Goal: Contribute content: Contribute content

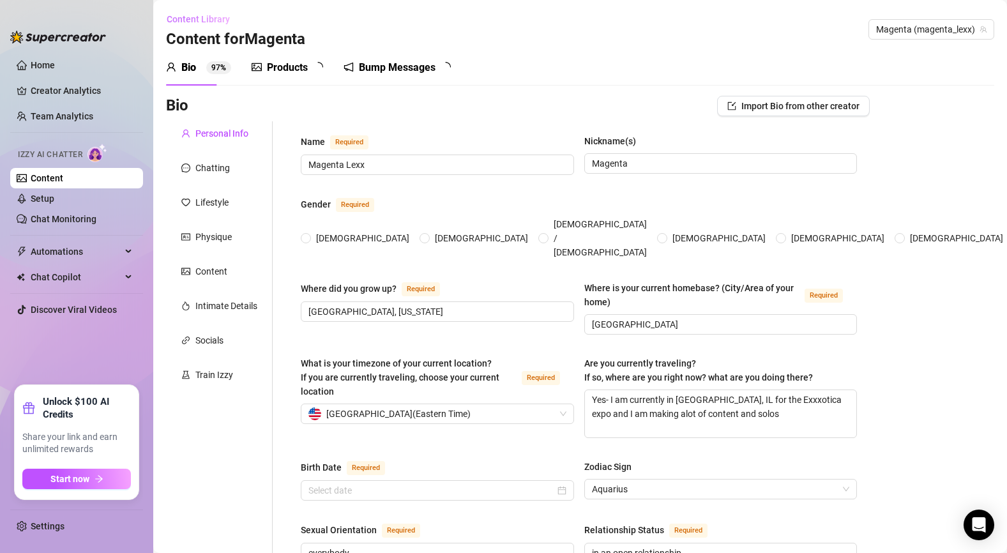
type input "Magenta Lexx"
type input "Magenta"
type input "[GEOGRAPHIC_DATA], [US_STATE]"
type input "[GEOGRAPHIC_DATA]"
type textarea "Yes- I am currently in [GEOGRAPHIC_DATA], IL for the Exxxotica expo and I am ma…"
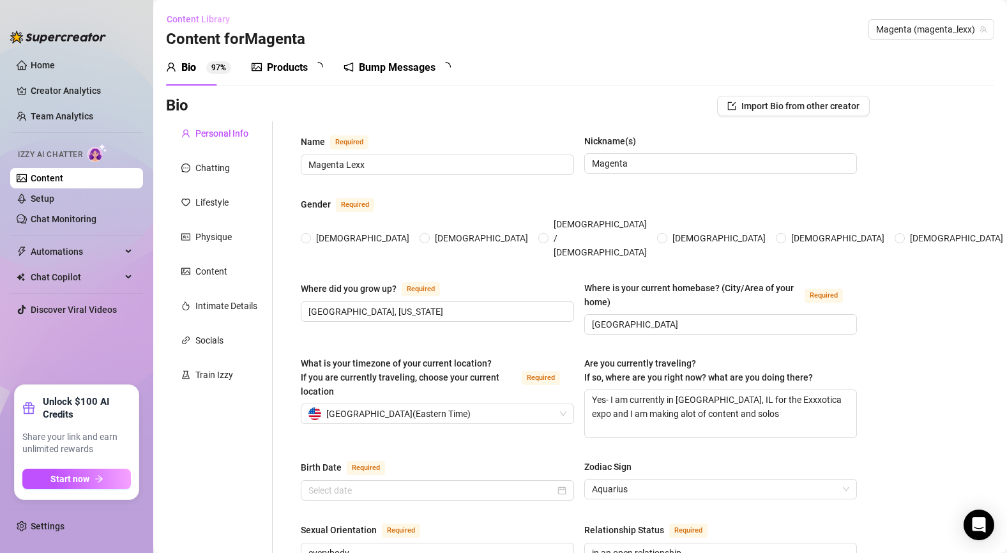
type input "everybody"
type input "in an open relationship"
type input "2 younger siblings, 1 brother & 1 sister"
type input "no"
type input "two cats, brother & sister- the boy is Commander and the girl is [PERSON_NAME]"
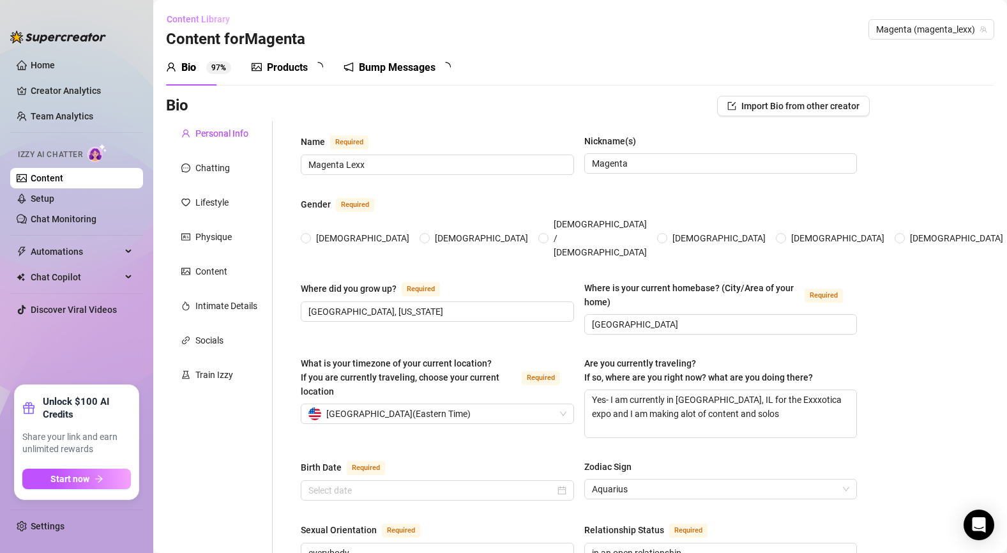
type input "content creation & XXX talent"
type input "installer at various art galleries, production lab assistant at a photo lab/gal…"
type input "extensive ballet & dance training, BFA in fine art & photography"
type input "I do not have any regious beliefs"
type input "none in particular"
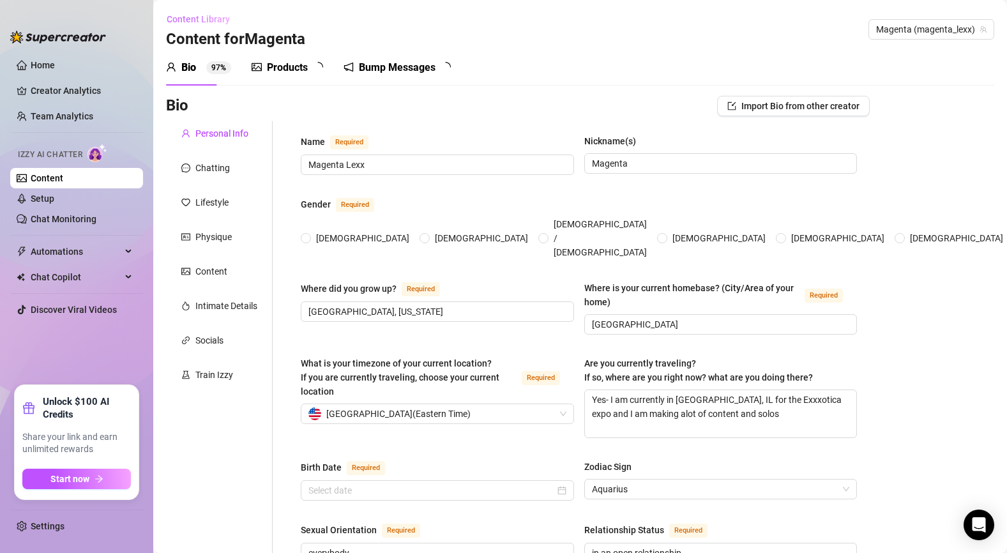
type textarea "I want to sign with a XXX talent agency & start shooting pro porn, with the ult…"
type textarea "one time when i was 5 or [DEMOGRAPHIC_DATA], I was trying to pick out a toy at …"
type textarea "My favorite food is a crisp apple- I go apple picking every fall & eat at least…"
type textarea "I am signed to team Equentus and they are my content family"
click at [206, 19] on span "Content Library" at bounding box center [198, 19] width 63 height 10
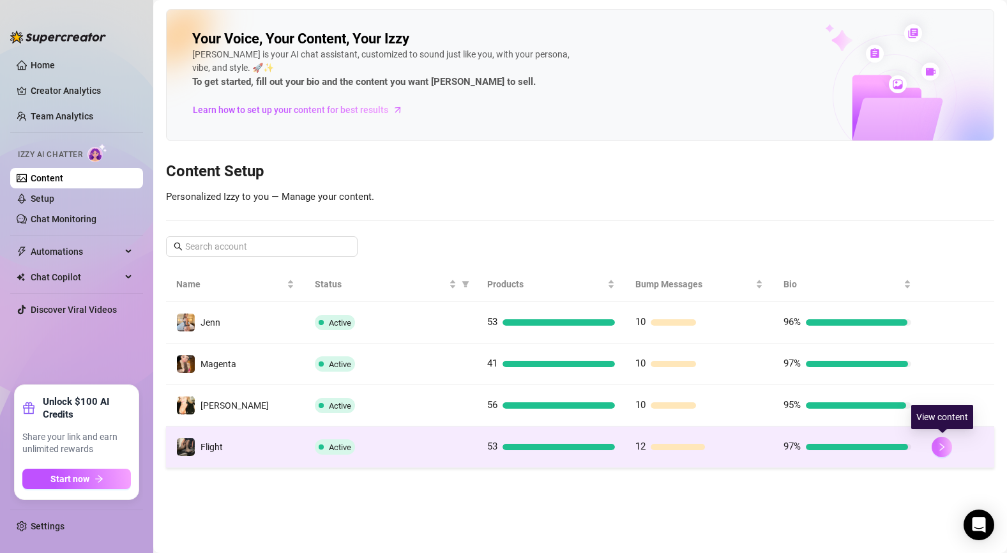
click at [940, 448] on icon "right" at bounding box center [942, 447] width 9 height 9
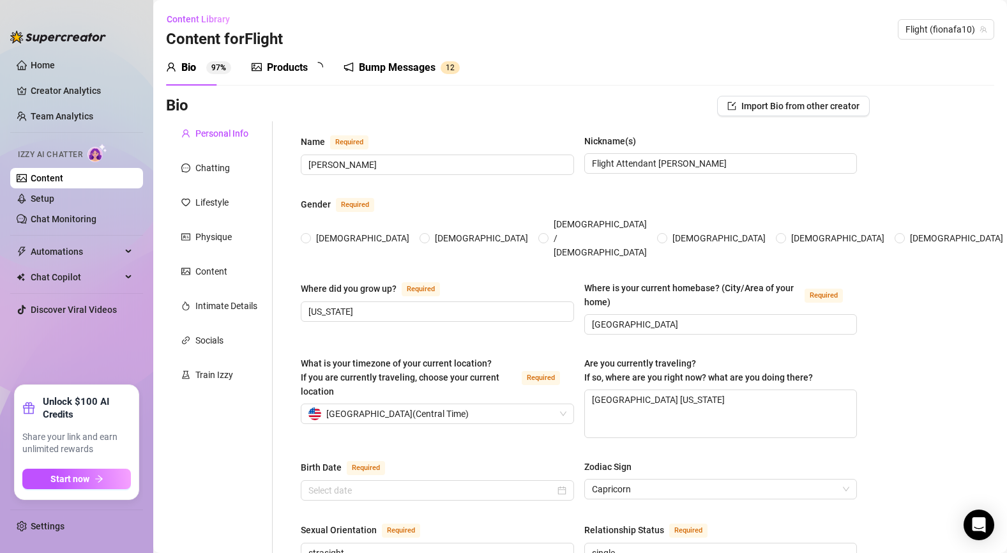
radio input "true"
type input "[DATE]"
click at [298, 68] on div "Products" at bounding box center [287, 67] width 41 height 15
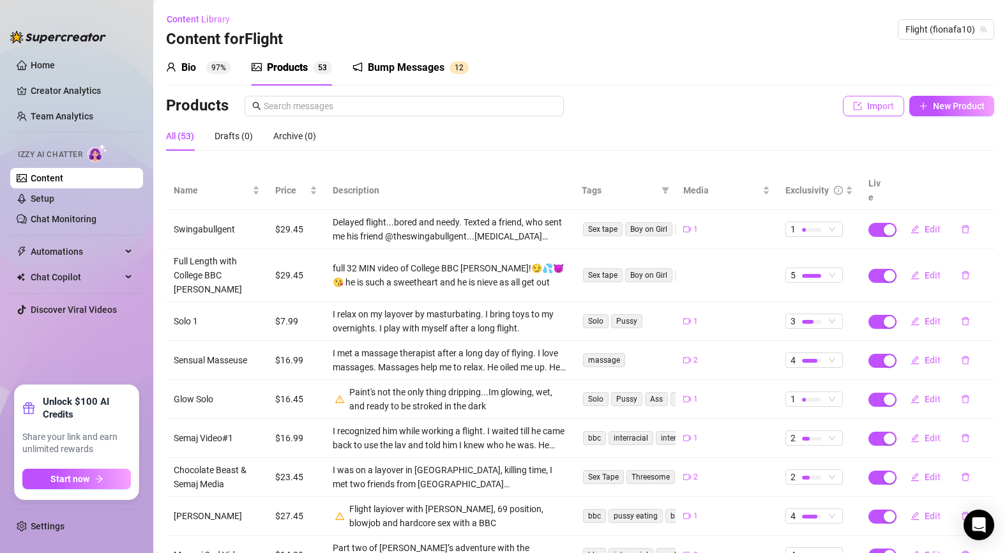
click at [880, 111] on span "Import" at bounding box center [881, 106] width 27 height 10
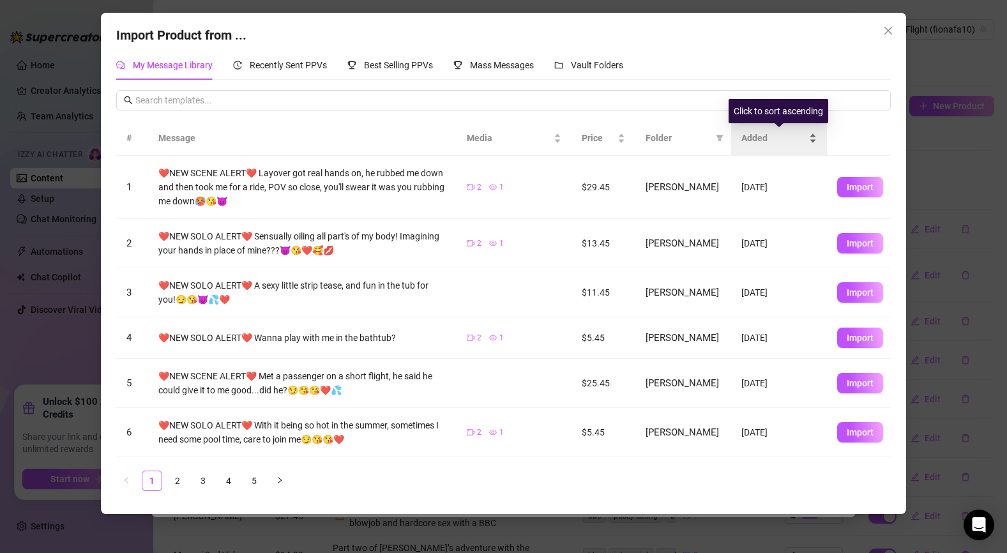
click at [757, 141] on span "Added" at bounding box center [774, 138] width 65 height 14
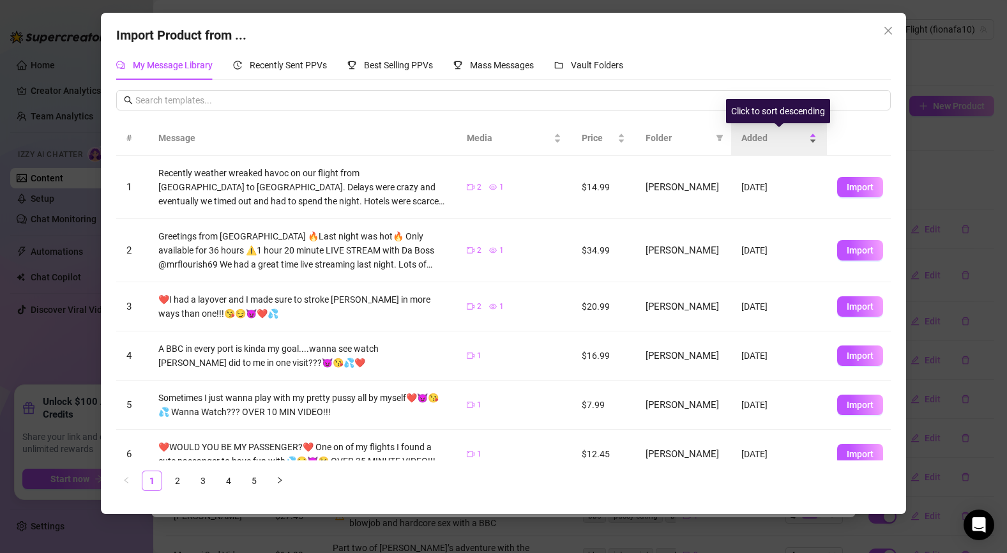
click at [757, 141] on span "Added" at bounding box center [774, 138] width 65 height 14
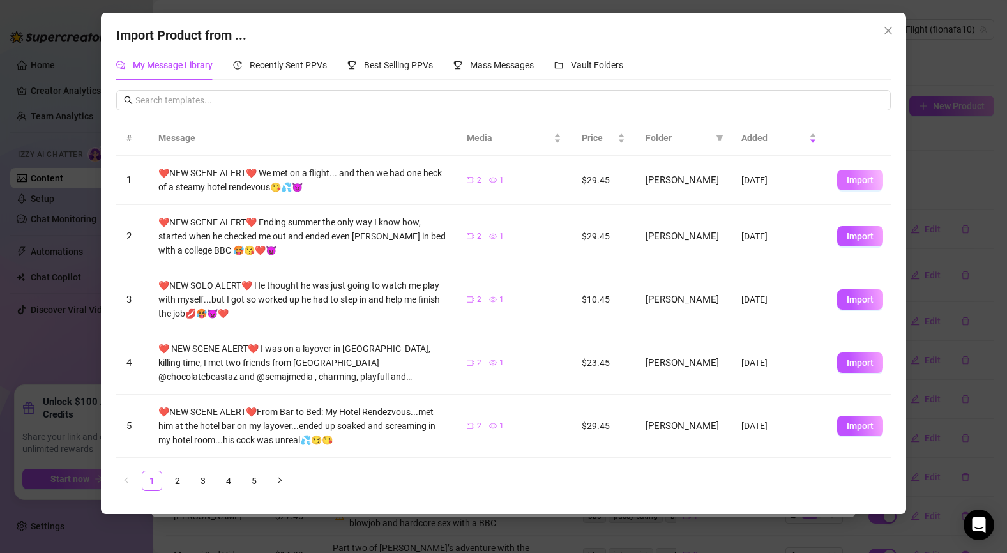
click at [868, 187] on button "Import" at bounding box center [860, 180] width 46 height 20
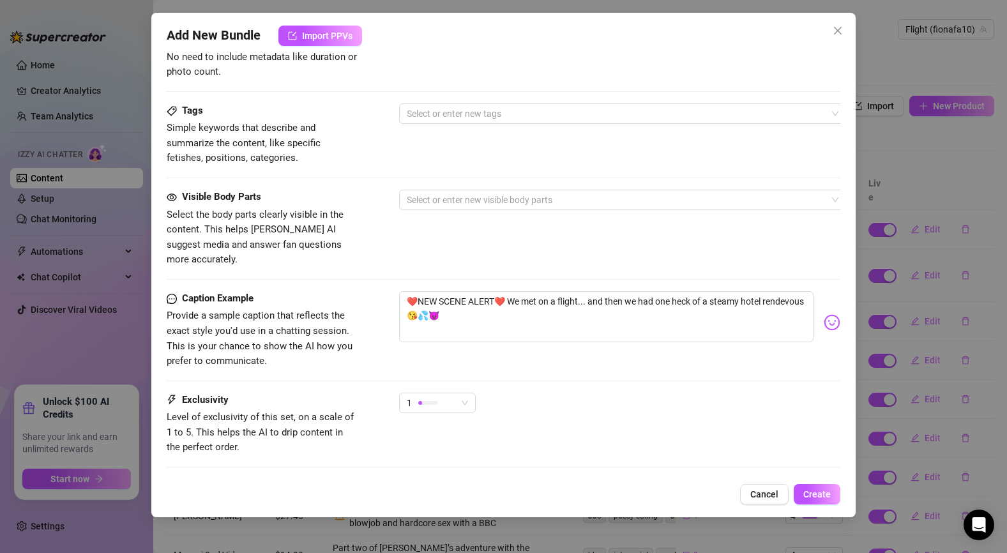
scroll to position [592, 0]
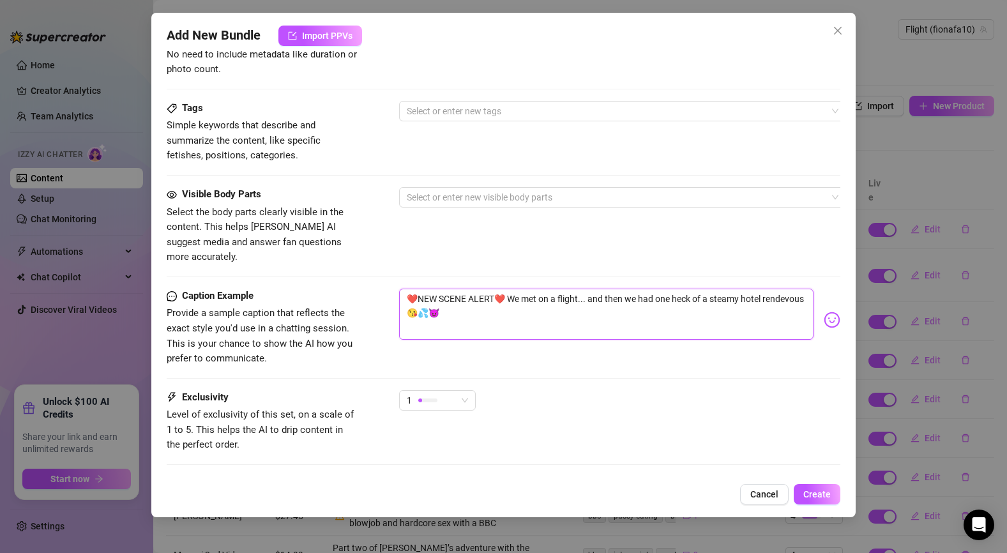
drag, startPoint x: 504, startPoint y: 281, endPoint x: 823, endPoint y: 281, distance: 319.4
click at [823, 289] on div "❤️NEW SCENE ALERT❤️ We met on a flight... and then we had one heck of a steamy …" at bounding box center [620, 320] width 442 height 63
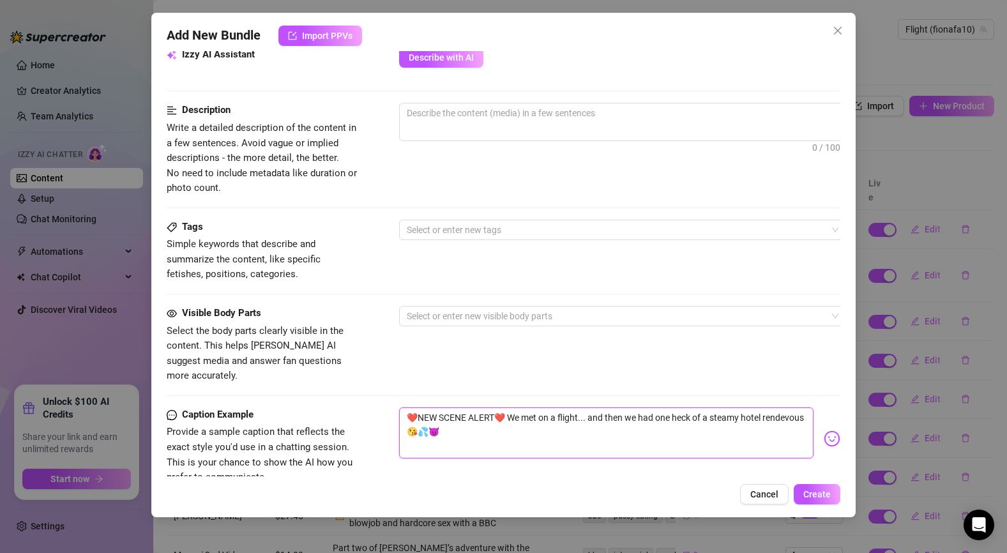
scroll to position [471, 0]
click at [461, 125] on span "0 / 1000" at bounding box center [622, 123] width 447 height 38
click at [445, 115] on textarea at bounding box center [623, 114] width 446 height 19
paste textarea "We met on a flight... and then we had one heck of a steamy hotel rendevous"
type textarea "We met on a flight... and then we had one heck of a steamy hotel rendevous"
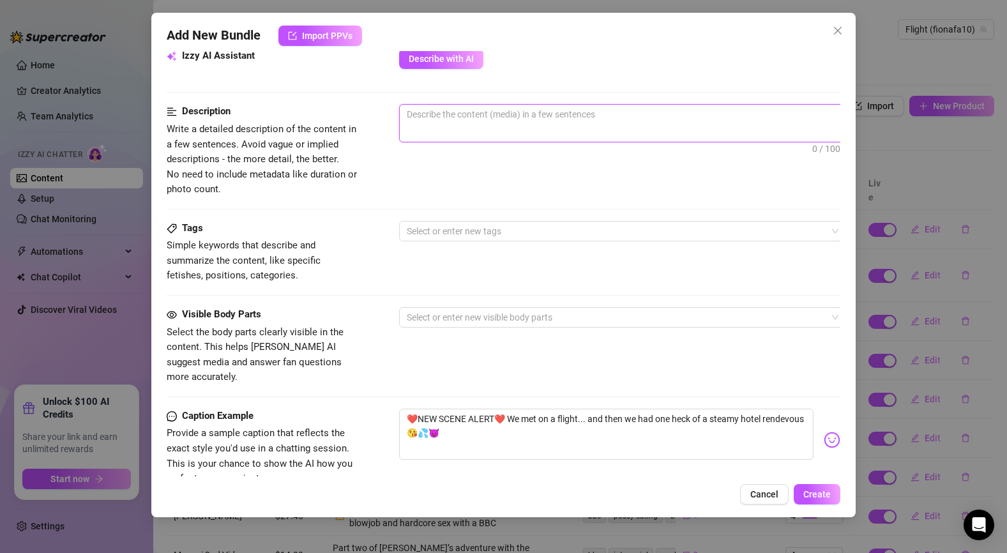
type textarea "We met on a flight... and then we had one heck of a steamy hotel rendevous"
type textarea "We met on a flight... and then we had one heck of a steamy hotel rendevous,"
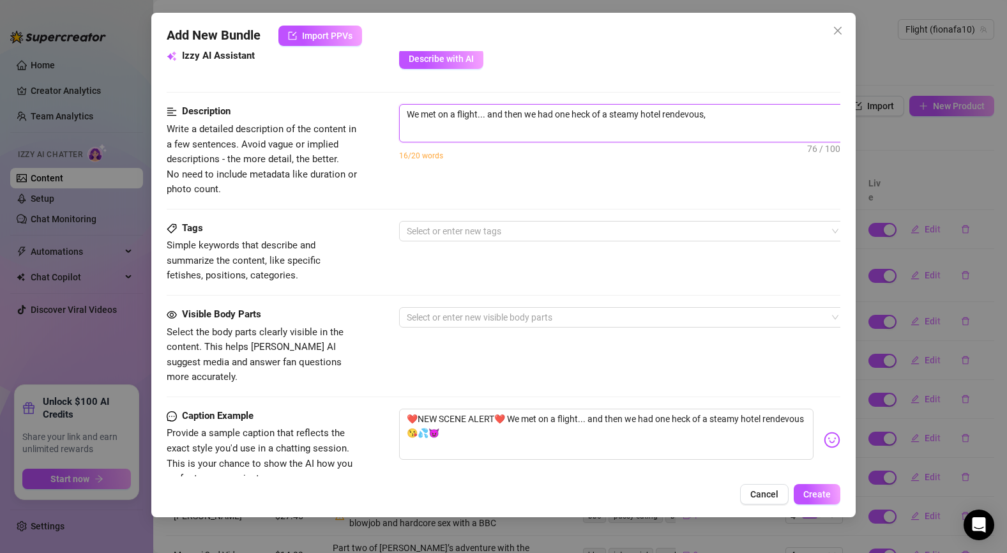
type textarea "We met on a flight... and then we had one heck of a steamy hotel rendevous, d"
type textarea "We met on a flight... and then we had one heck of a steamy hotel rendevous, do"
type textarea "We met on a flight... and then we had one heck of a steamy hotel rendevous, dow"
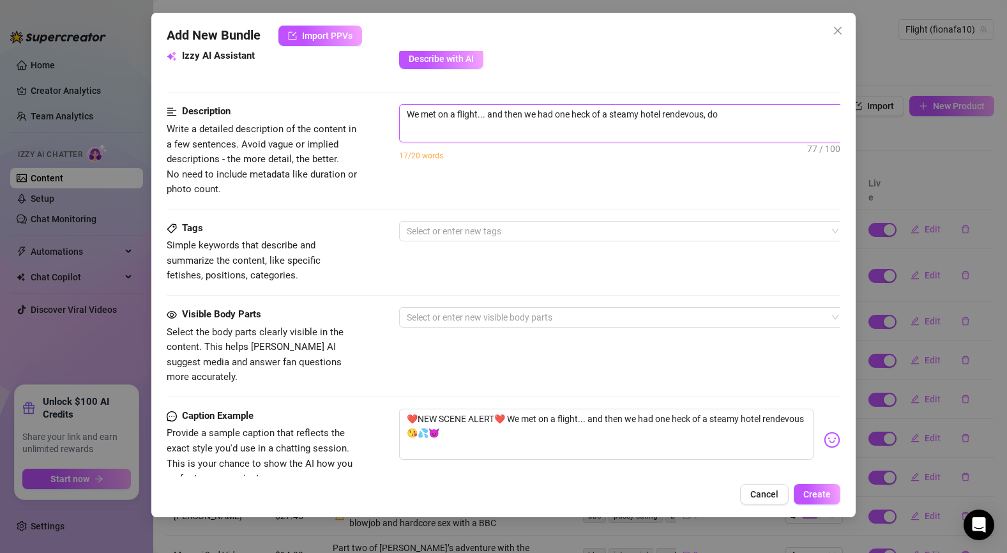
type textarea "We met on a flight... and then we had one heck of a steamy hotel rendevous, dow"
type textarea "We met on a flight... and then we had one heck of a steamy hotel rendevous, down"
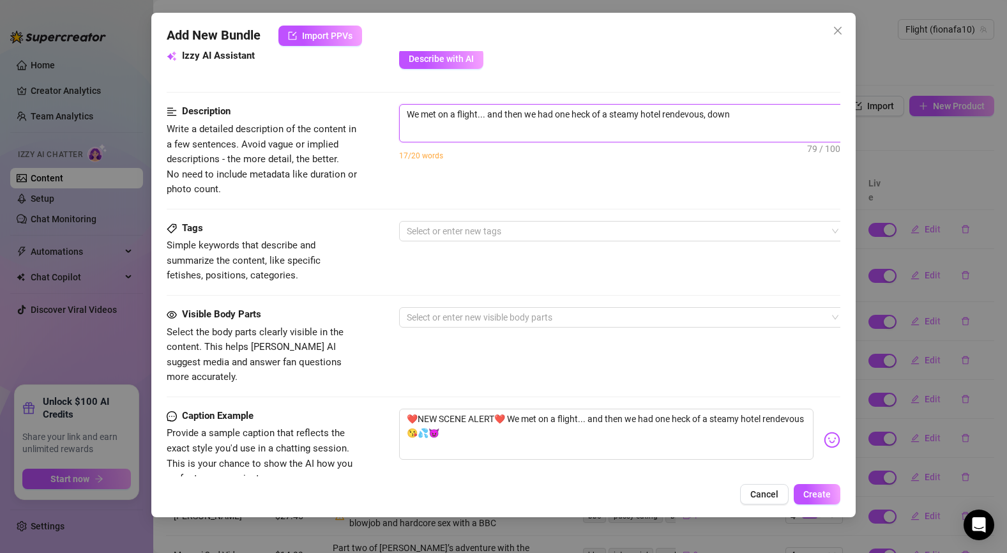
type textarea "We met on a flight... and then we had one heck of a steamy hotel rendevous, dow…"
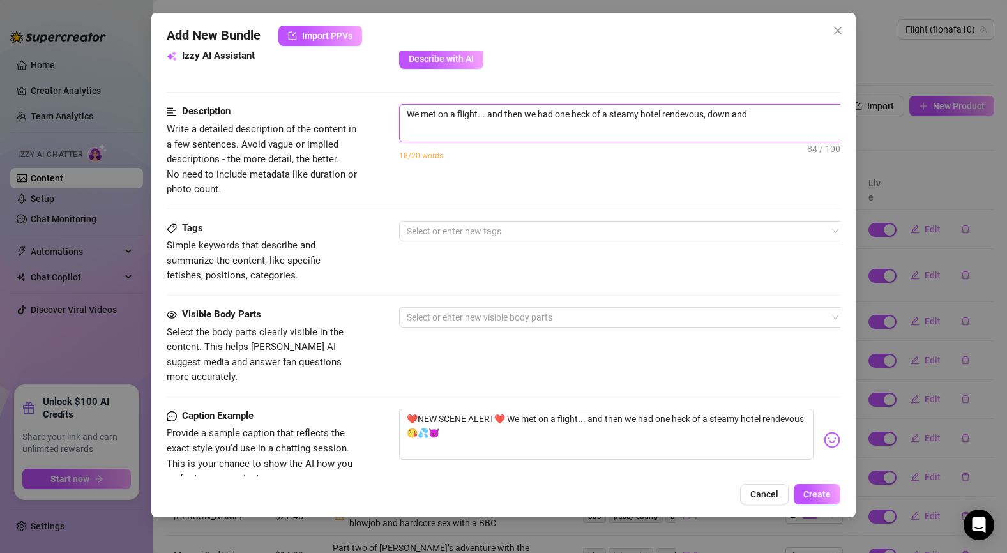
type textarea "We met on a flight... and then we had one heck of a steamy hotel rendevous, dow…"
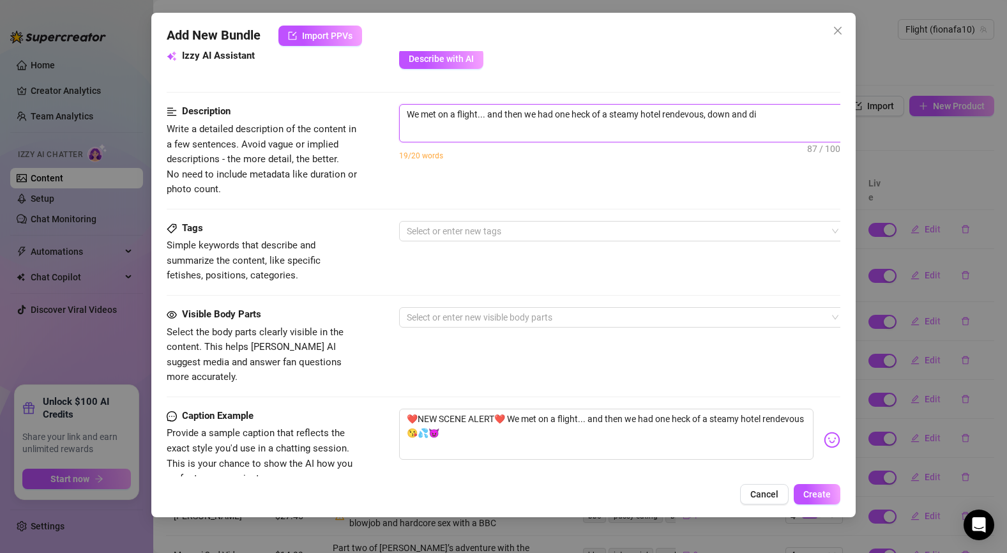
type textarea "We met on a flight... and then we had one heck of a steamy hotel rendevous, dow…"
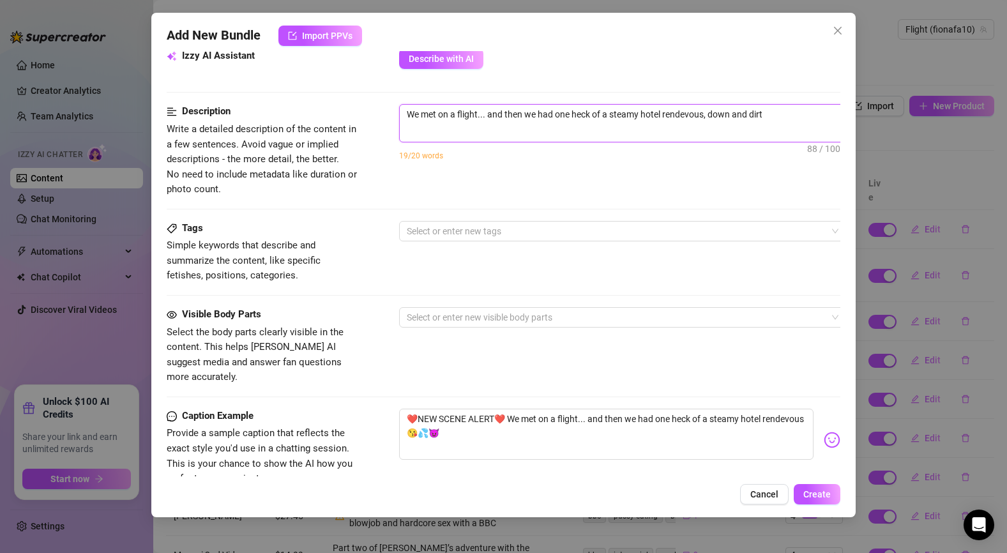
type textarea "We met on a flight... and then we had one heck of a steamy hotel rendevous, dow…"
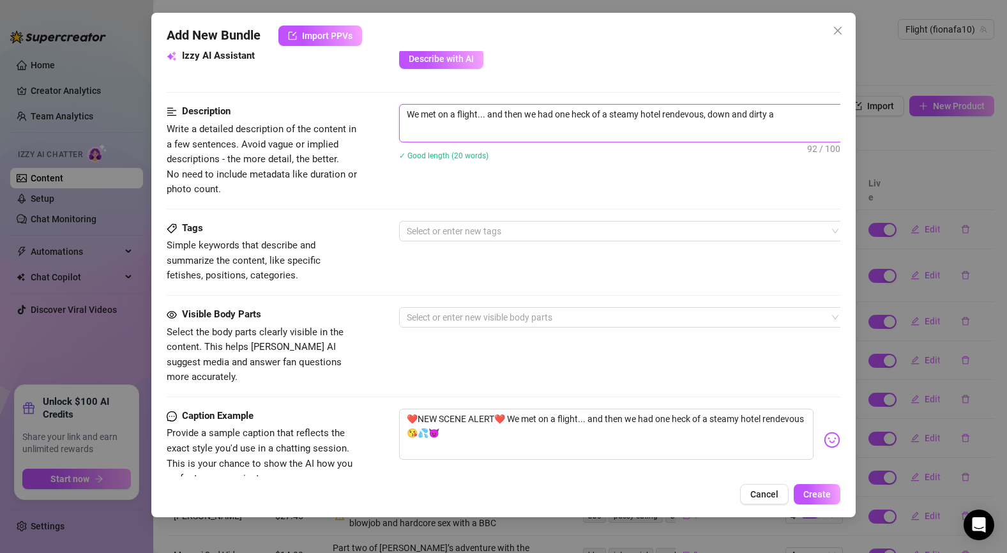
type textarea "We met on a flight... and then we had one heck of a steamy hotel rendevous, dow…"
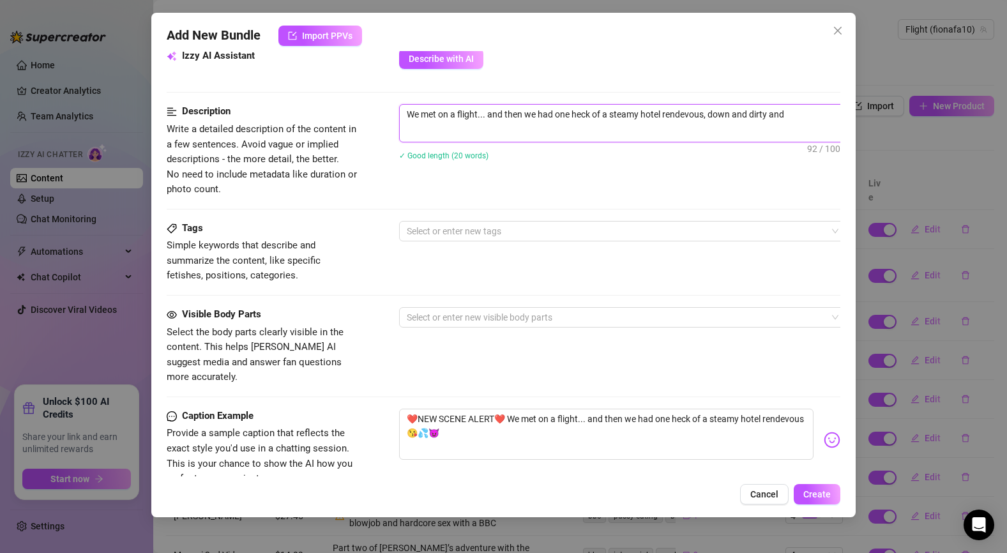
type textarea "We met on a flight... and then we had one heck of a steamy hotel rendevous, dow…"
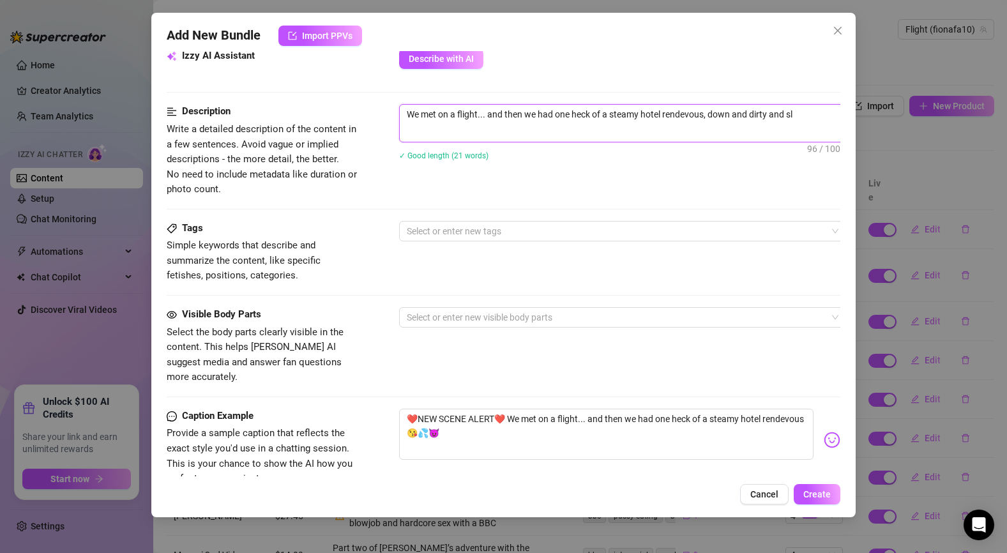
type textarea "We met on a flight... and then we had one heck of a steamy hotel rendevous, dow…"
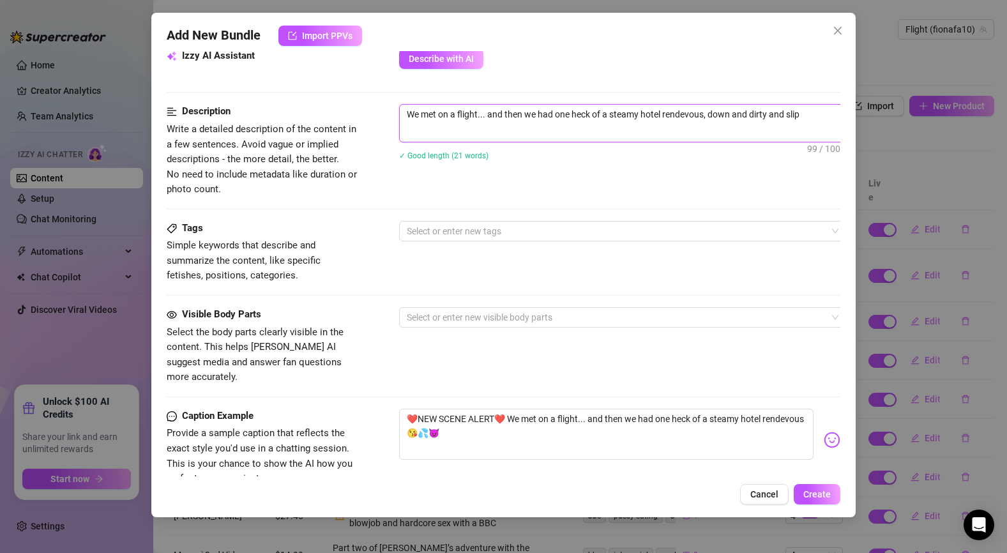
type textarea "We met on a flight... and then we had one heck of a steamy hotel rendevous, dow…"
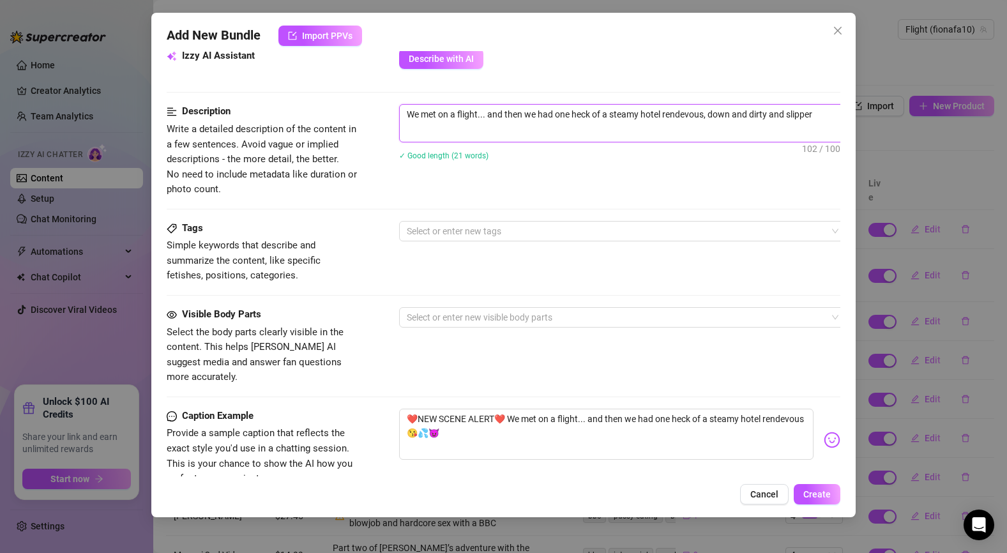
type textarea "We met on a flight... and then we had one heck of a steamy hotel rendevous, dow…"
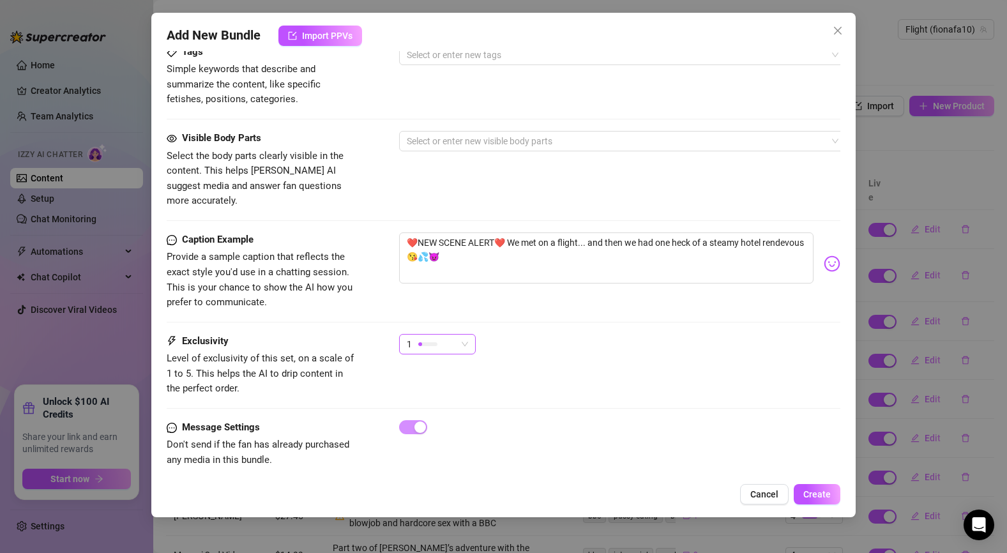
click at [459, 335] on span "1" at bounding box center [437, 344] width 61 height 19
type textarea "We met on a flight... and then we had one heck of a steamy hotel rendevous, dow…"
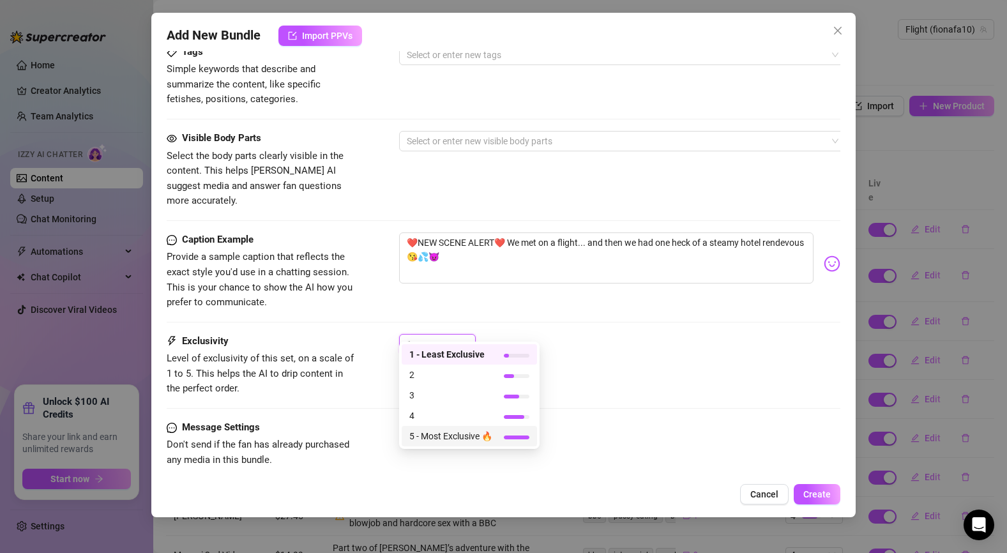
click at [451, 434] on span "5 - Most Exclusive 🔥" at bounding box center [450, 436] width 83 height 14
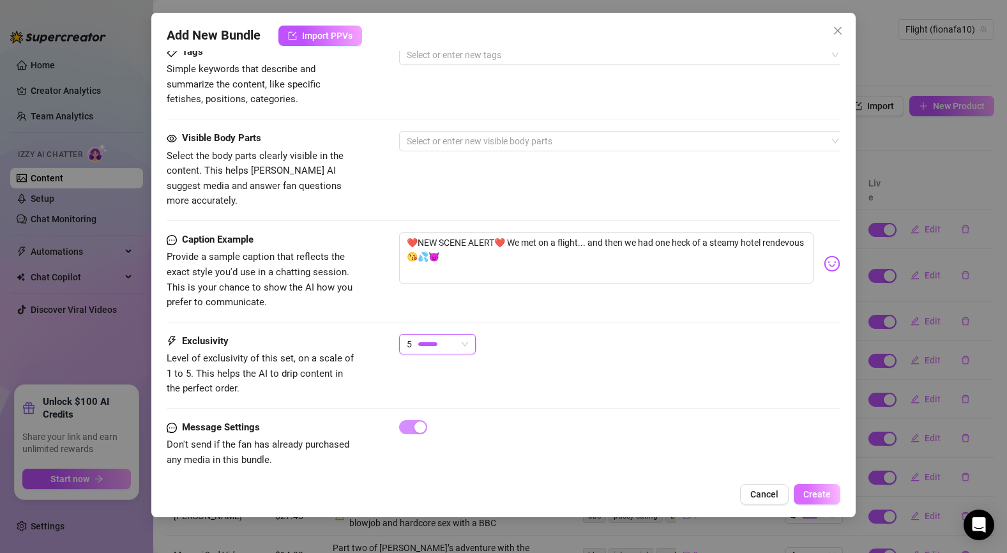
click at [822, 494] on span "Create" at bounding box center [817, 494] width 27 height 10
